Goal: Navigation & Orientation: Find specific page/section

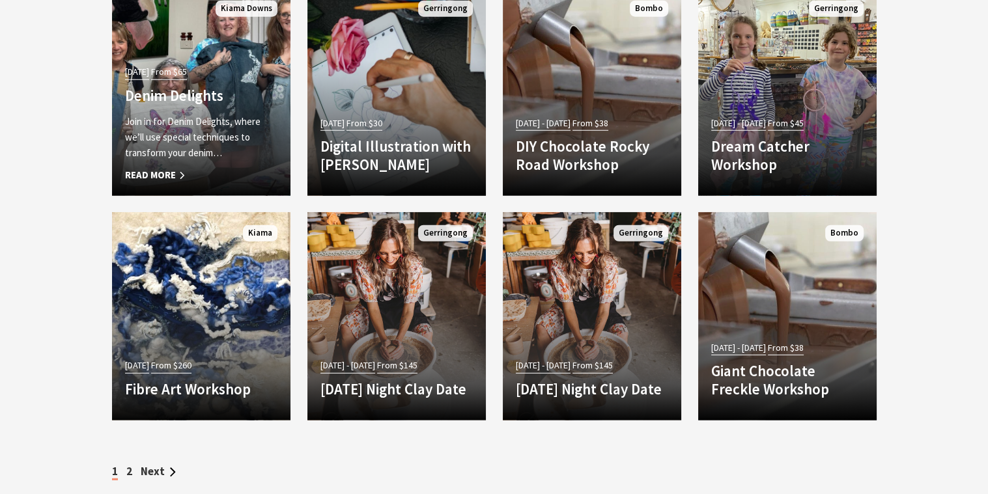
scroll to position [4071, 0]
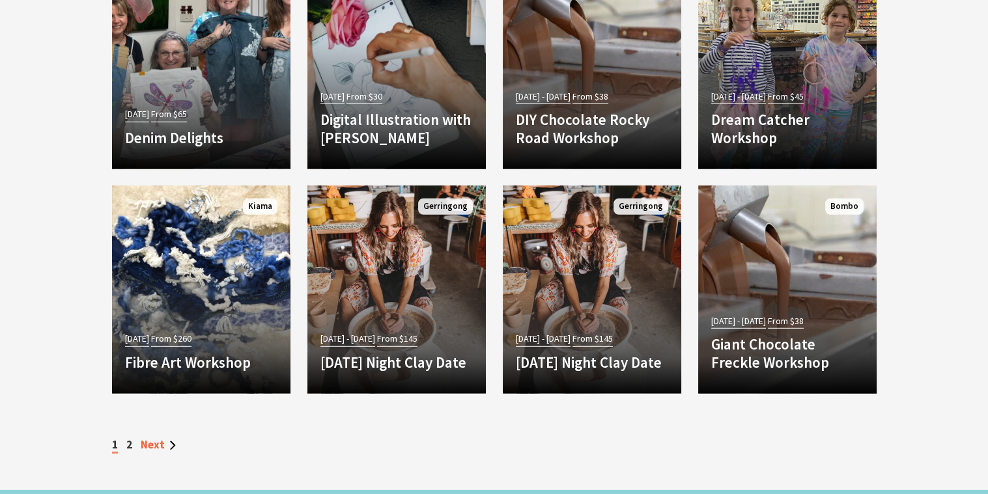
click at [155, 438] on link "Next" at bounding box center [158, 445] width 35 height 14
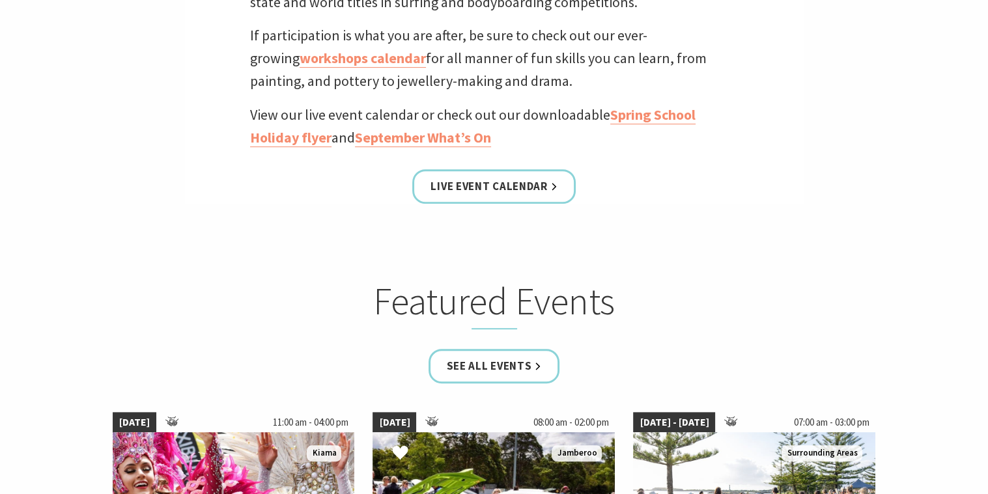
scroll to position [375, 0]
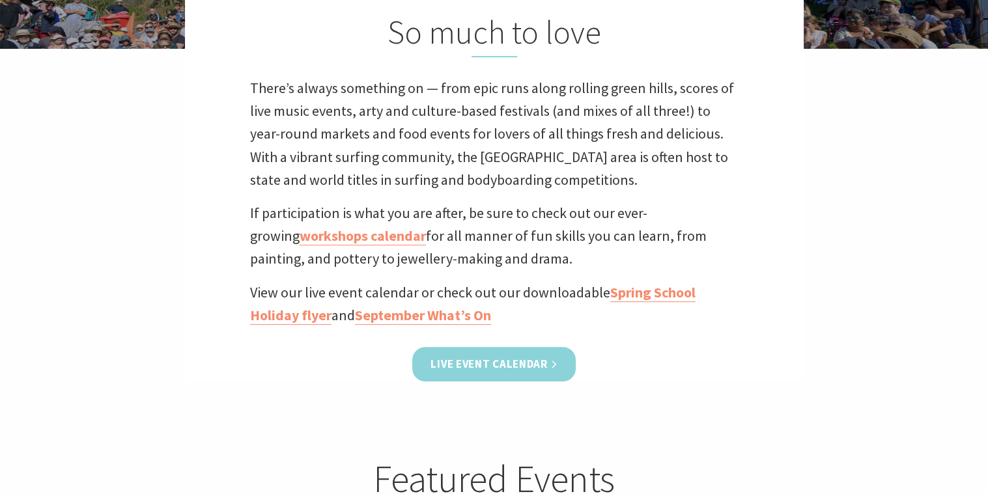
click at [469, 367] on link "Live Event Calendar" at bounding box center [493, 364] width 163 height 35
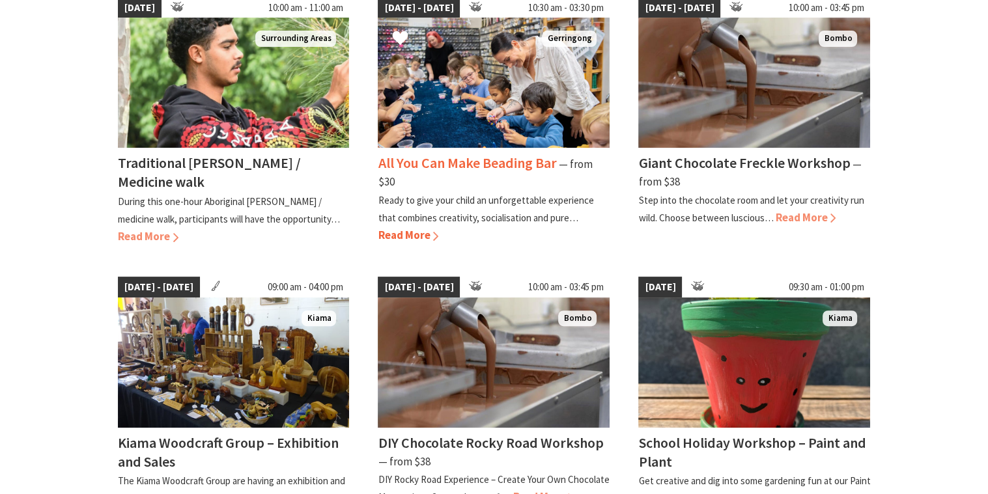
scroll to position [438, 0]
